Goal: Complete application form: Complete application form

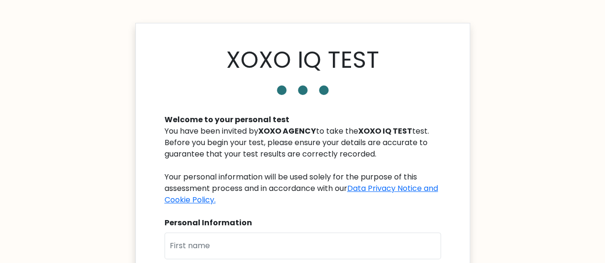
click at [386, 120] on div "Welcome to your personal test" at bounding box center [302, 119] width 276 height 11
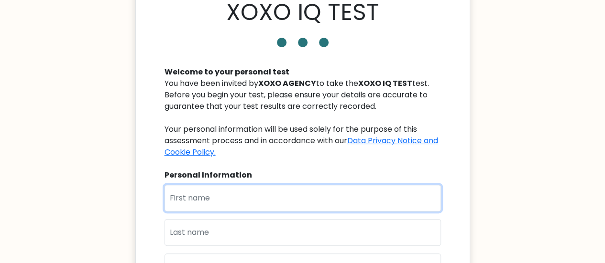
click at [186, 194] on input "text" at bounding box center [302, 198] width 276 height 27
type input "[PERSON_NAME]"
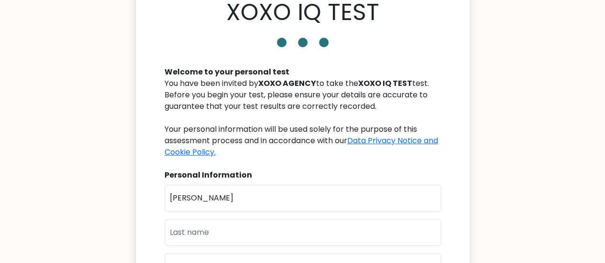
click at [221, 248] on div "First Name Nalyn Mae Last Name Email" at bounding box center [302, 236] width 276 height 103
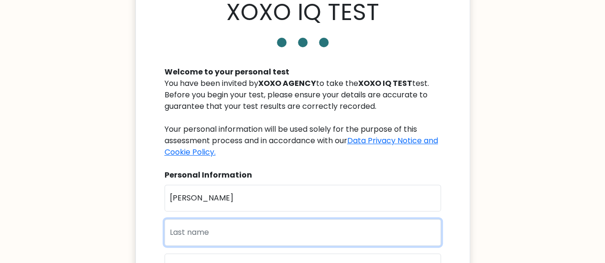
click at [210, 240] on input "text" at bounding box center [302, 232] width 276 height 27
type input "b"
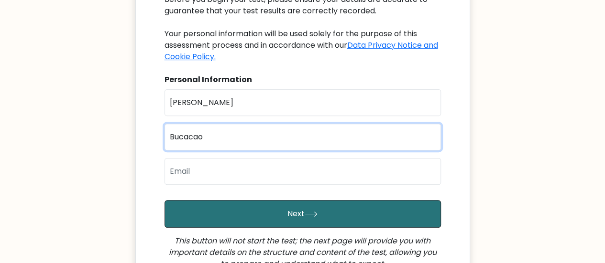
type input "Bucacao"
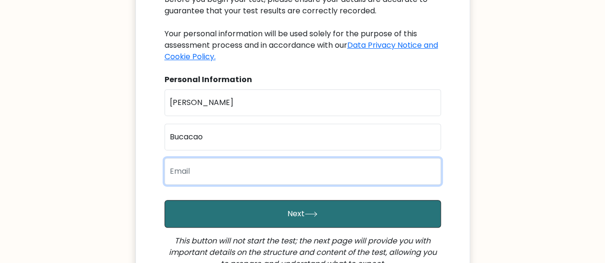
click at [214, 183] on input "email" at bounding box center [302, 171] width 276 height 27
type input "[EMAIL_ADDRESS][DOMAIN_NAME]"
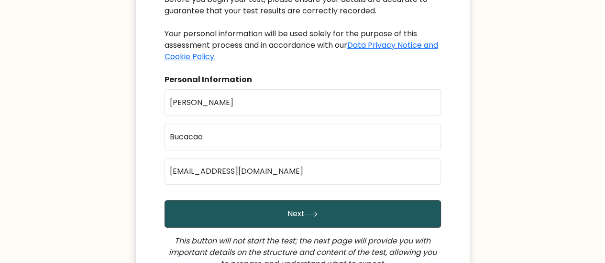
click at [266, 218] on button "Next" at bounding box center [302, 214] width 276 height 28
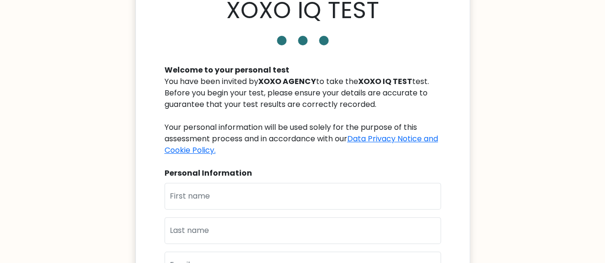
scroll to position [96, 0]
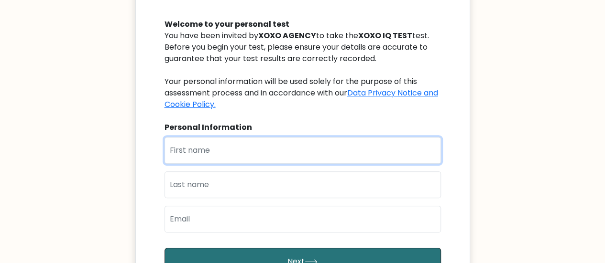
click at [188, 137] on input "text" at bounding box center [302, 150] width 276 height 27
type input "[PERSON_NAME]"
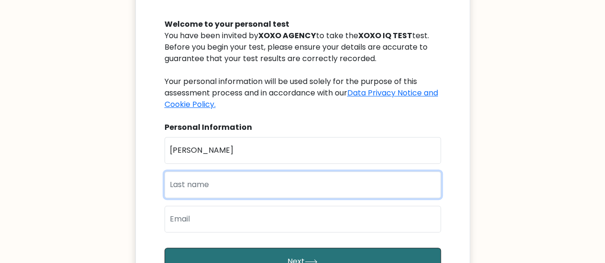
click at [209, 185] on input "text" at bounding box center [302, 185] width 276 height 27
type input "Bucacao"
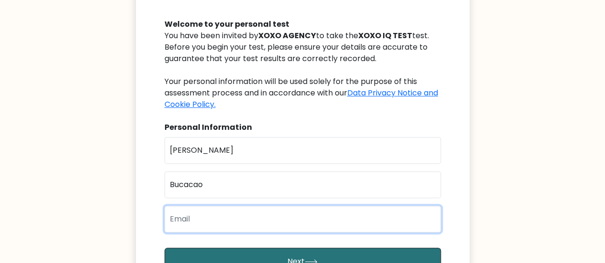
click at [227, 217] on input "email" at bounding box center [302, 219] width 276 height 27
type input "[EMAIL_ADDRESS][DOMAIN_NAME]"
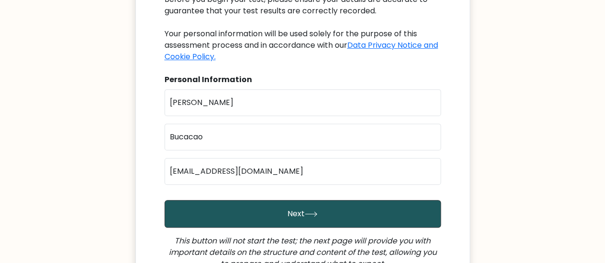
click at [267, 207] on button "Next" at bounding box center [302, 214] width 276 height 28
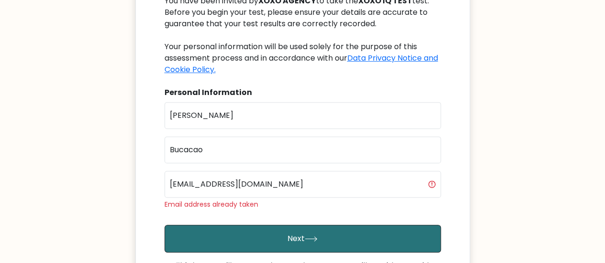
scroll to position [191, 0]
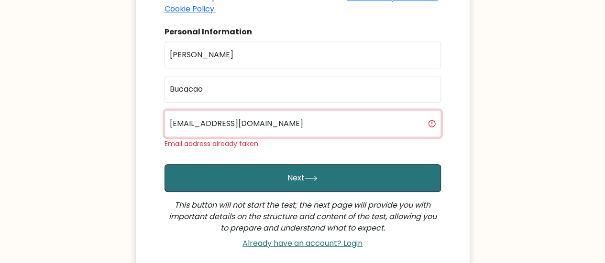
click at [294, 122] on input "[EMAIL_ADDRESS][DOMAIN_NAME]" at bounding box center [302, 123] width 276 height 27
drag, startPoint x: 293, startPoint y: 125, endPoint x: 281, endPoint y: 125, distance: 11.5
click at [281, 125] on input "[EMAIL_ADDRESS][DOMAIN_NAME]" at bounding box center [302, 123] width 276 height 27
drag, startPoint x: 221, startPoint y: 124, endPoint x: 120, endPoint y: 128, distance: 100.5
click at [120, 128] on body "XOXO IQ TEST Welcome to your personal test You have been invited by XOXO AGENCY…" at bounding box center [302, 83] width 605 height 549
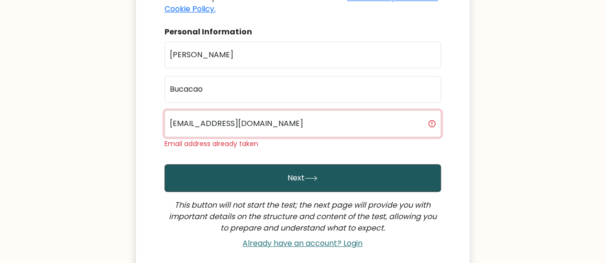
type input "[EMAIL_ADDRESS][DOMAIN_NAME]"
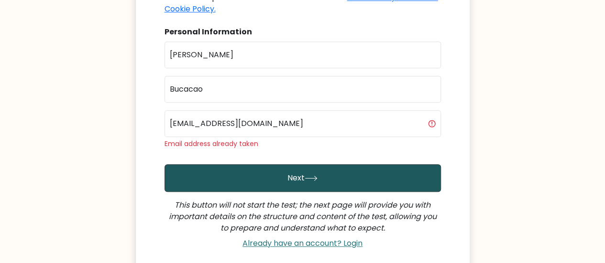
click at [278, 176] on button "Next" at bounding box center [302, 178] width 276 height 28
